Goal: Information Seeking & Learning: Learn about a topic

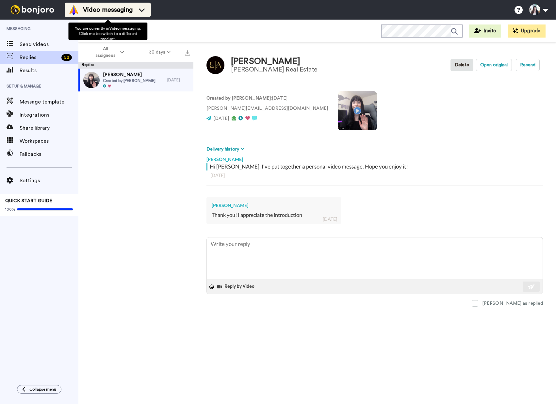
click at [119, 15] on li "Video messaging" at bounding box center [108, 10] width 86 height 14
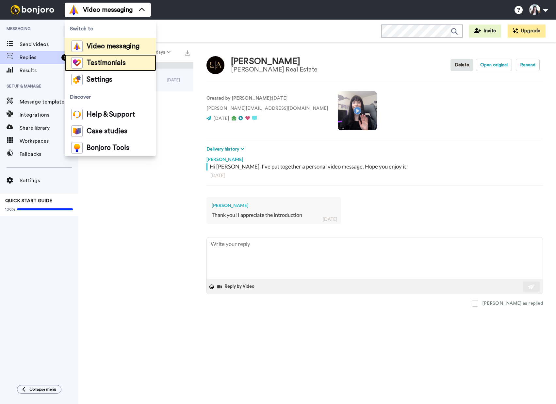
click at [122, 55] on li "Testimonials" at bounding box center [110, 63] width 91 height 17
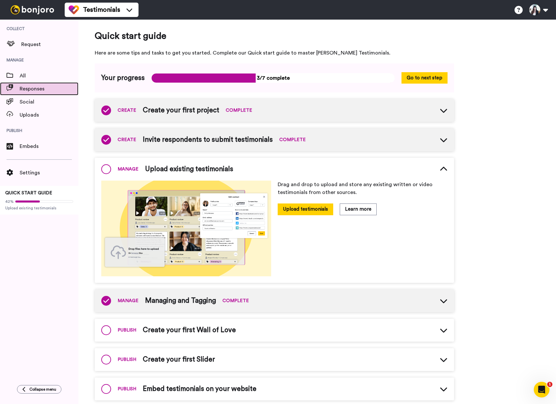
click at [43, 87] on span "Responses" at bounding box center [49, 89] width 59 height 8
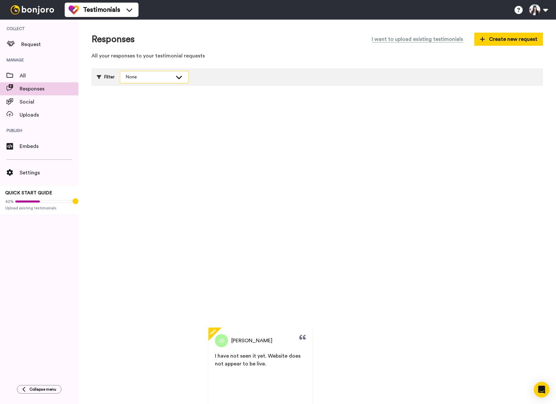
click at [155, 77] on div "None" at bounding box center [148, 77] width 47 height 7
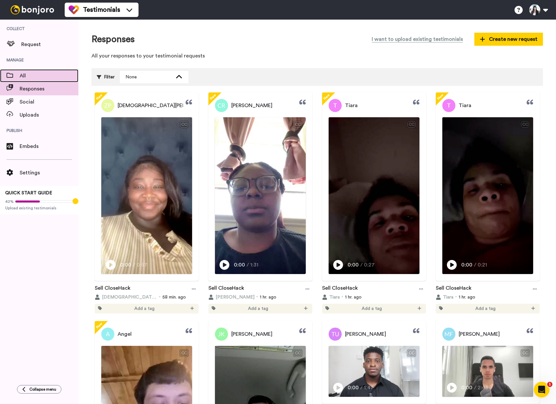
click at [40, 73] on span "All" at bounding box center [49, 76] width 59 height 8
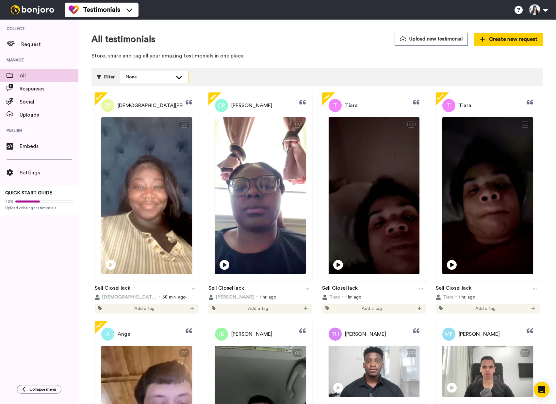
click at [148, 78] on div "None" at bounding box center [148, 77] width 47 height 7
click at [170, 79] on div "None" at bounding box center [148, 77] width 47 height 7
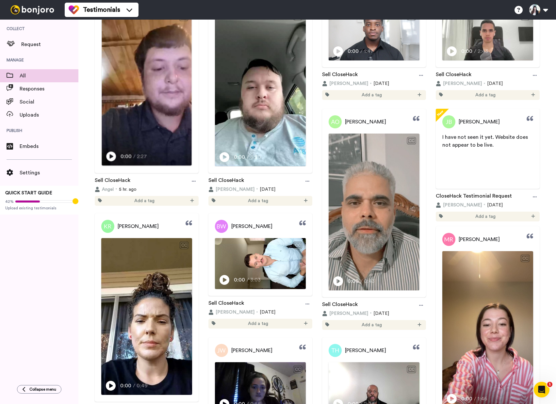
scroll to position [425, 0]
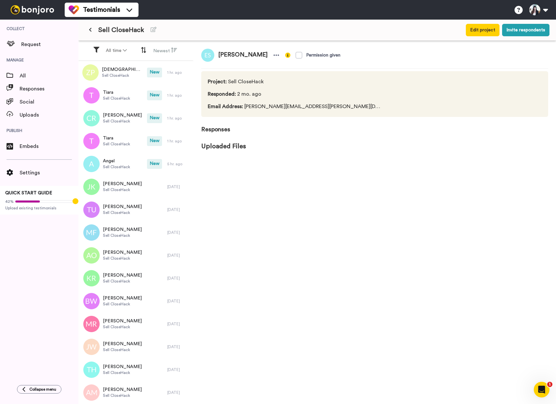
click at [220, 129] on span "Responses" at bounding box center [374, 125] width 347 height 17
click at [269, 105] on span "Email Address : eric.saulog@closehack.com" at bounding box center [295, 107] width 174 height 8
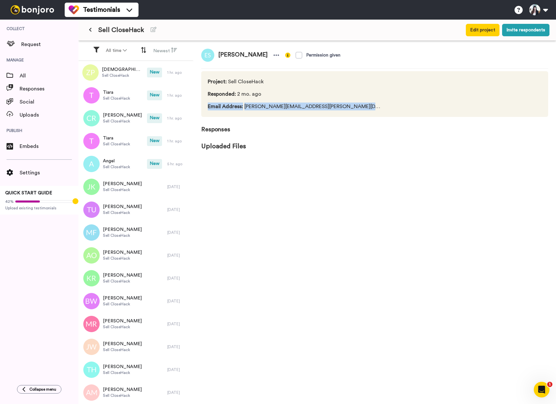
click at [269, 105] on span "Email Address : eric.saulog@closehack.com" at bounding box center [295, 107] width 174 height 8
click at [225, 151] on div "Eric Saulog Permission given Project : Sell CloseHack Responded : 2 mo. ago Ema…" at bounding box center [374, 223] width 363 height 365
click at [236, 82] on span "Project : Sell CloseHack" at bounding box center [295, 82] width 174 height 8
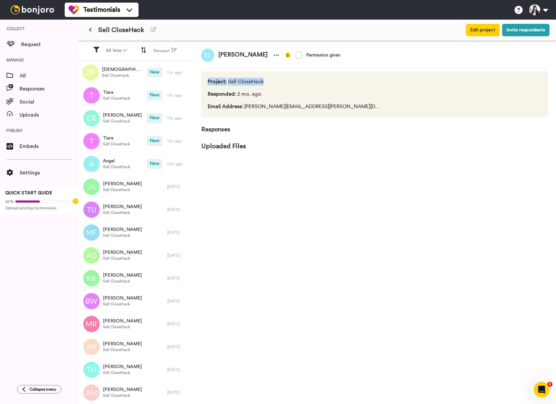
click at [236, 82] on span "Project : Sell CloseHack" at bounding box center [295, 82] width 174 height 8
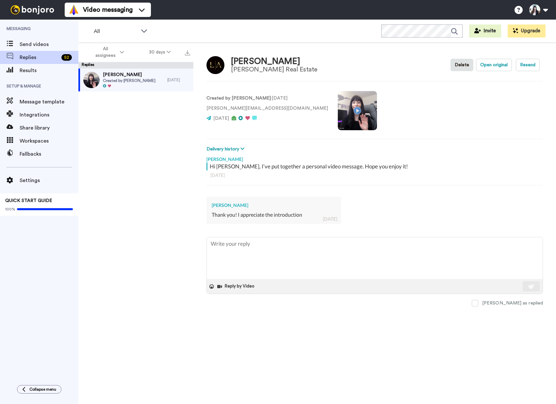
click at [473, 146] on div "Delivery history Opened [EMAIL_ADDRESS][DOMAIN_NAME] [DATE] 9:43 AM Opened at i…" at bounding box center [374, 149] width 336 height 7
type textarea "x"
click at [43, 54] on span "Replies" at bounding box center [39, 58] width 39 height 8
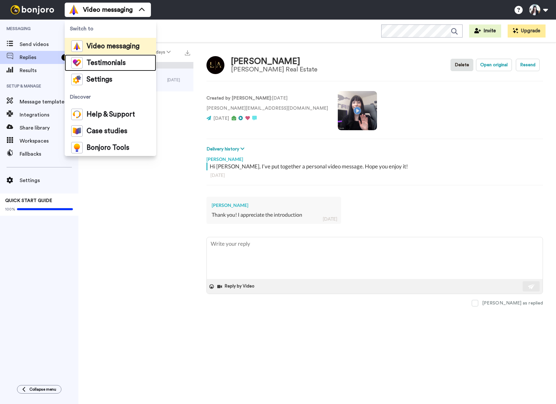
click at [107, 65] on span "Testimonials" at bounding box center [106, 63] width 39 height 7
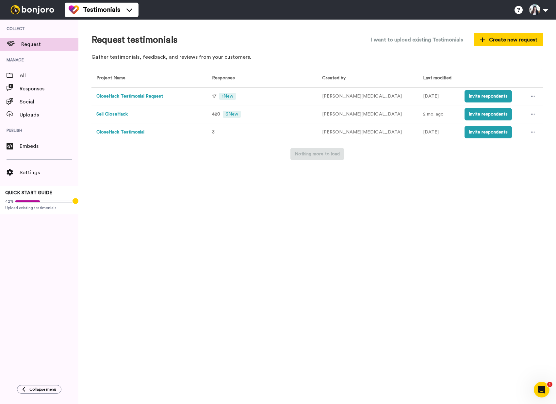
click at [122, 116] on button "Sell CloseHack" at bounding box center [111, 114] width 31 height 7
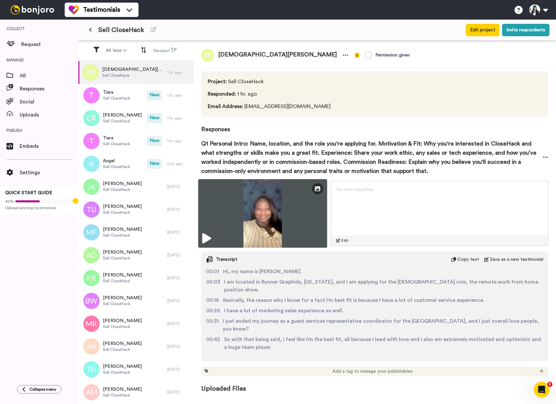
click at [208, 238] on icon at bounding box center [206, 239] width 9 height 10
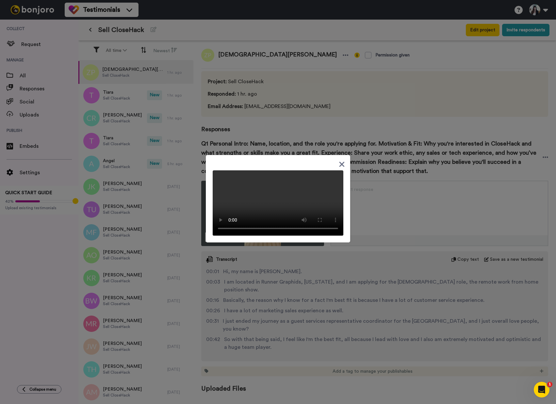
click at [256, 170] on video at bounding box center [278, 202] width 131 height 65
click at [393, 241] on div at bounding box center [278, 202] width 556 height 404
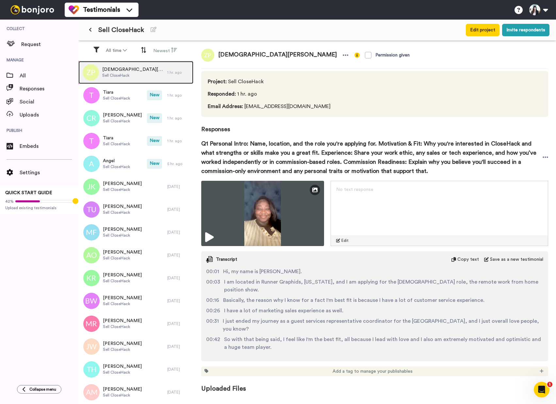
click at [118, 77] on span "Sell CloseHack" at bounding box center [133, 75] width 62 height 5
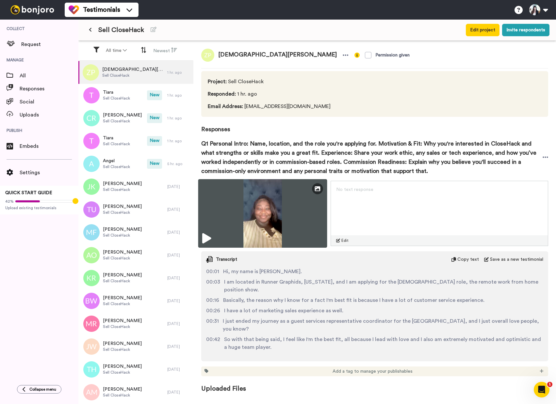
click at [208, 243] on icon at bounding box center [206, 239] width 9 height 10
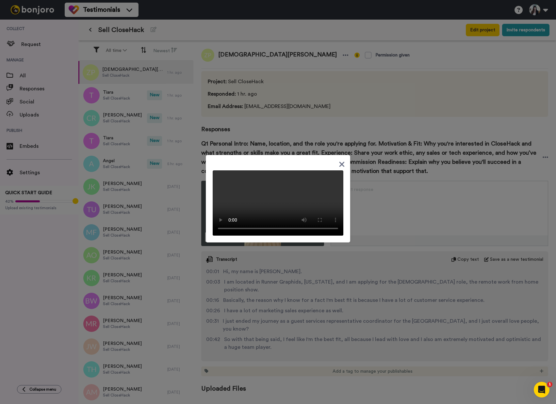
click at [410, 172] on div at bounding box center [278, 202] width 556 height 404
